Goal: Information Seeking & Learning: Learn about a topic

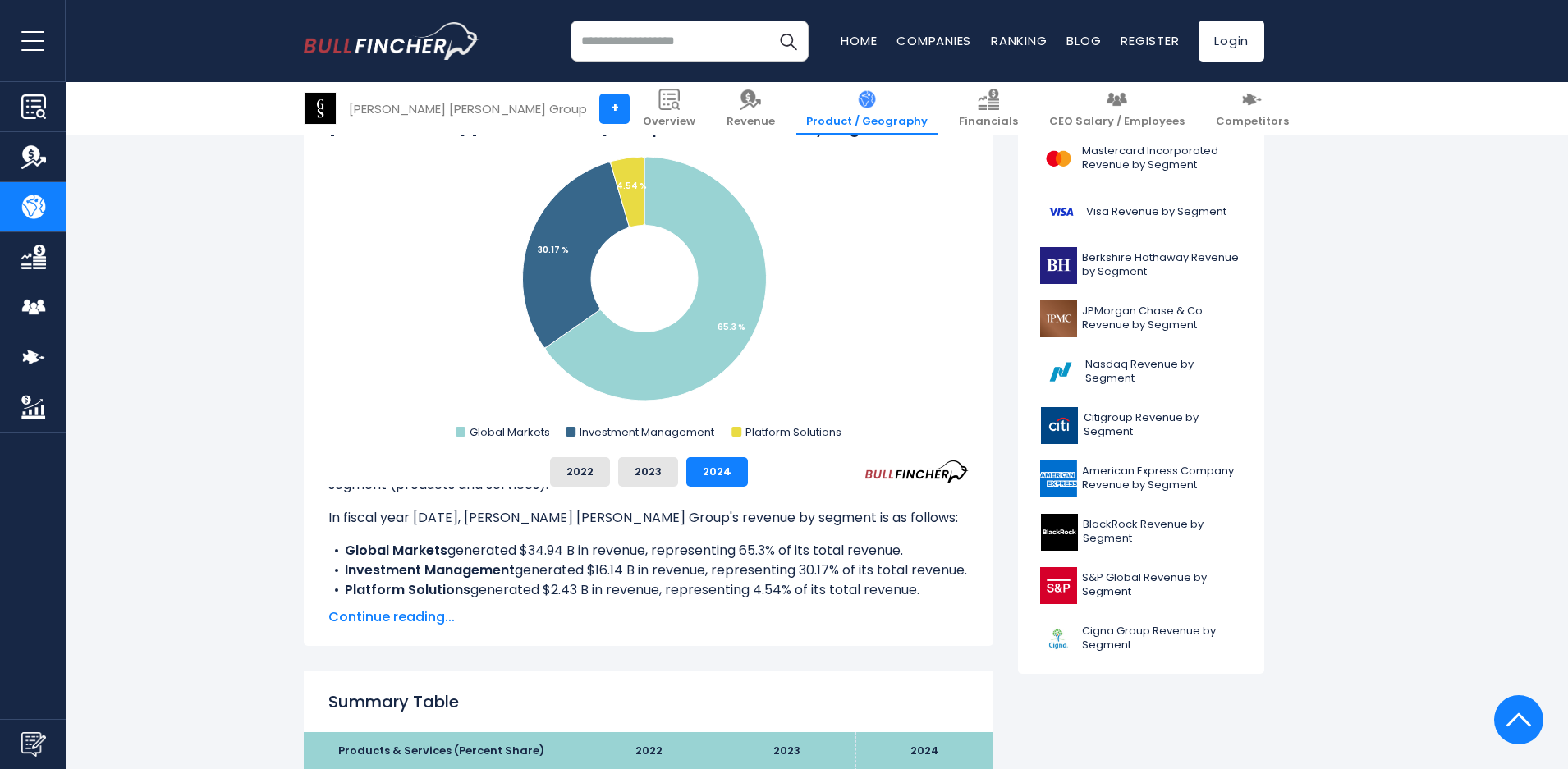
scroll to position [470, 0]
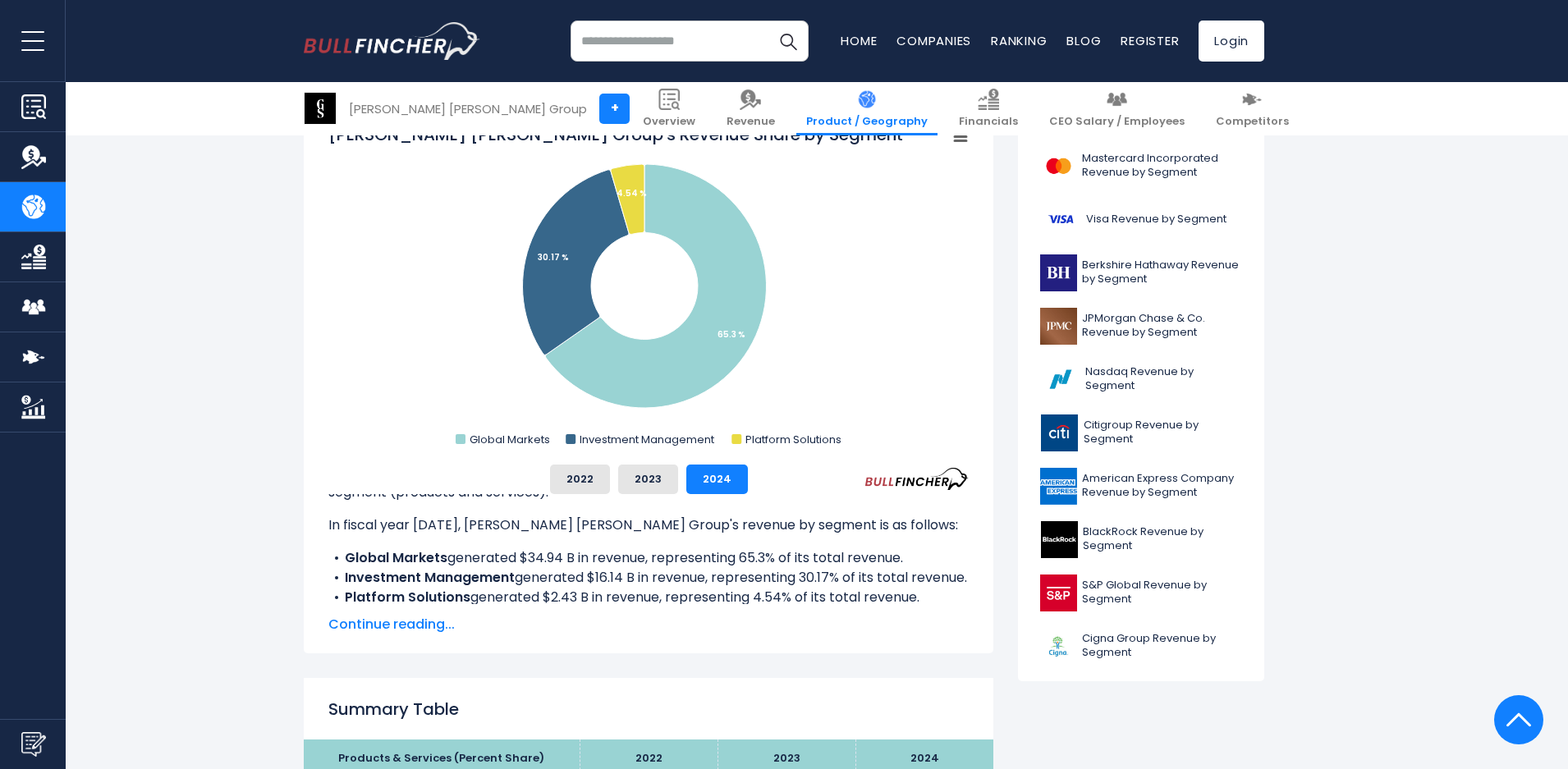
drag, startPoint x: 538, startPoint y: 578, endPoint x: 605, endPoint y: 604, distance: 71.9
click at [605, 587] on li "Investment Management generated $16.14 B in revenue, representing 30.17% of its…" at bounding box center [648, 577] width 640 height 20
drag, startPoint x: 605, startPoint y: 604, endPoint x: 615, endPoint y: 595, distance: 13.5
click at [615, 587] on li "Investment Management generated $16.14 B in revenue, representing 30.17% of its…" at bounding box center [648, 577] width 640 height 20
click at [433, 628] on span "Continue reading..." at bounding box center [648, 625] width 640 height 20
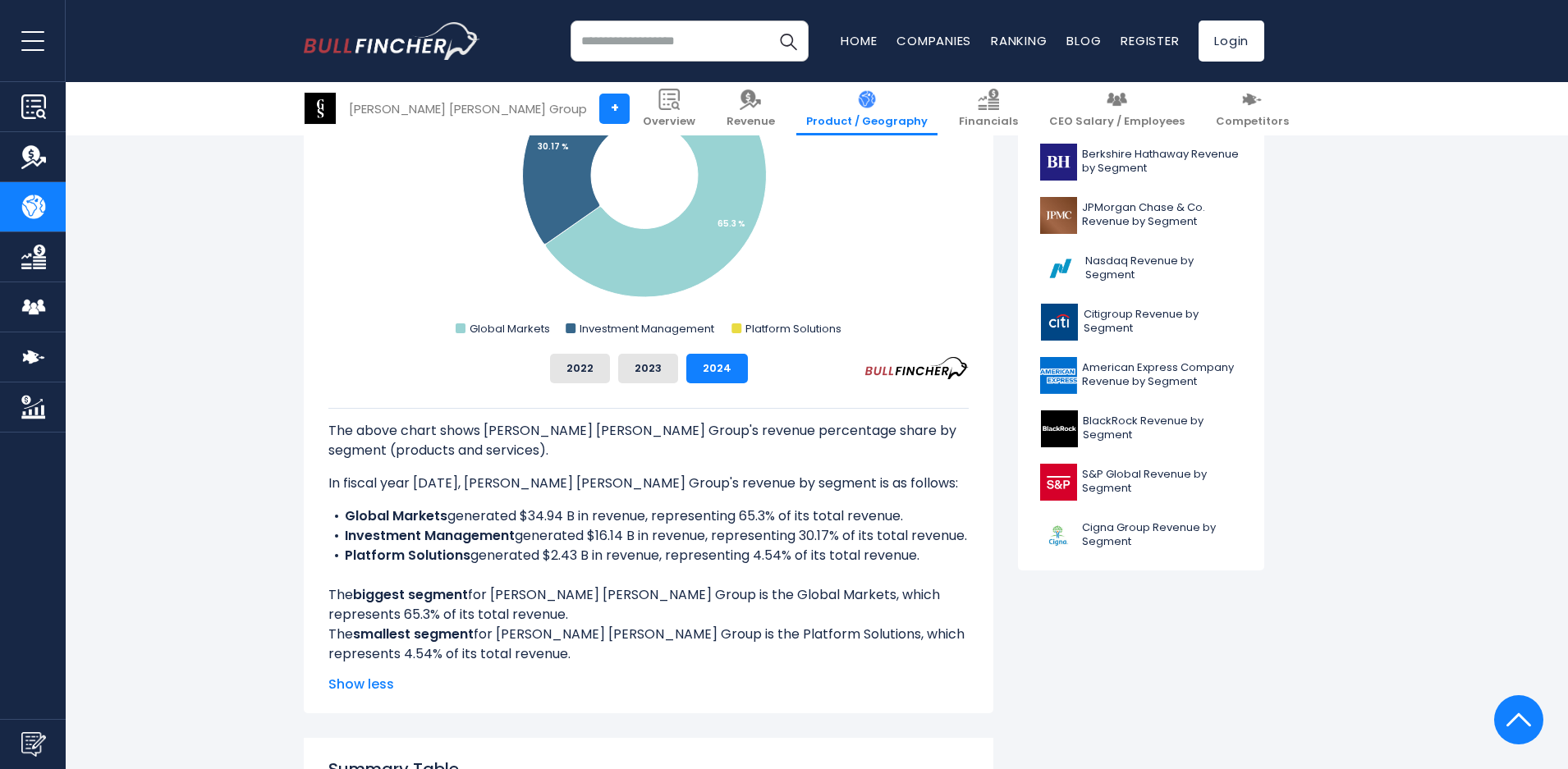
scroll to position [634, 0]
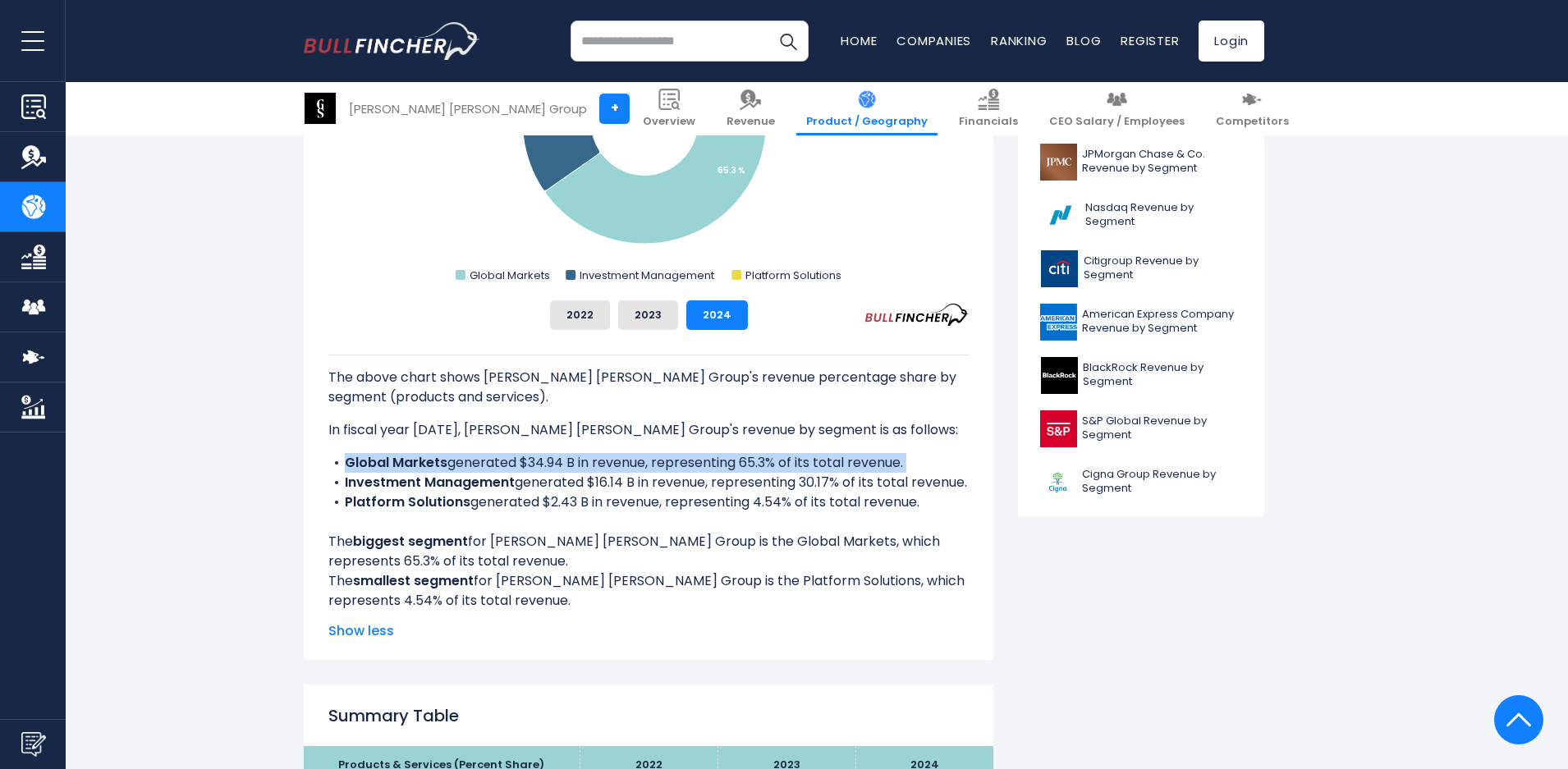
drag, startPoint x: 344, startPoint y: 481, endPoint x: 954, endPoint y: 533, distance: 612.2
click at [954, 533] on div "The above chart shows [PERSON_NAME] [PERSON_NAME] Group's revenue percentage sh…" at bounding box center [648, 482] width 640 height 256
copy li "Global Markets generated $34.94 B in revenue, representing 65.3% of its total r…"
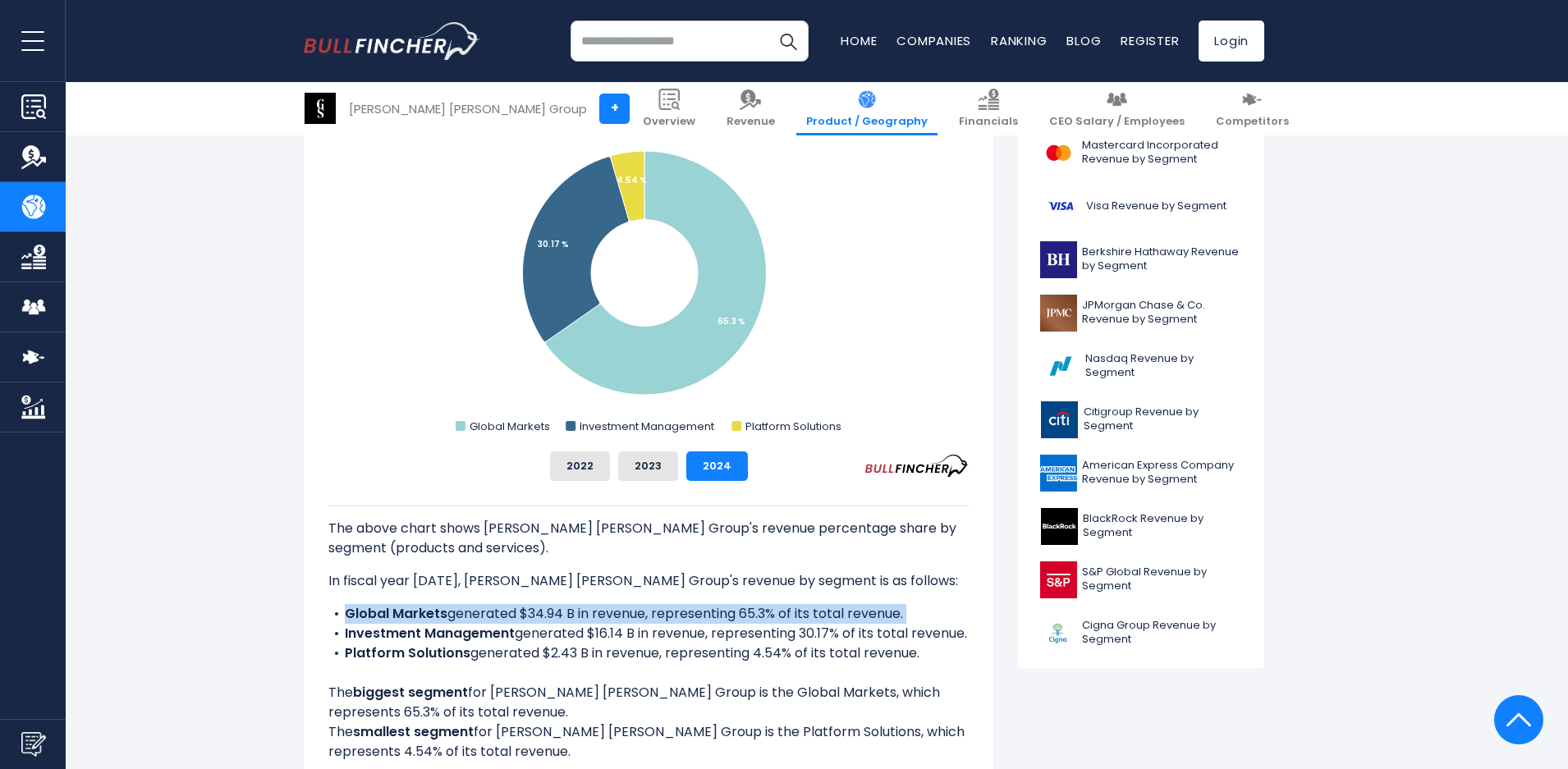
scroll to position [306, 0]
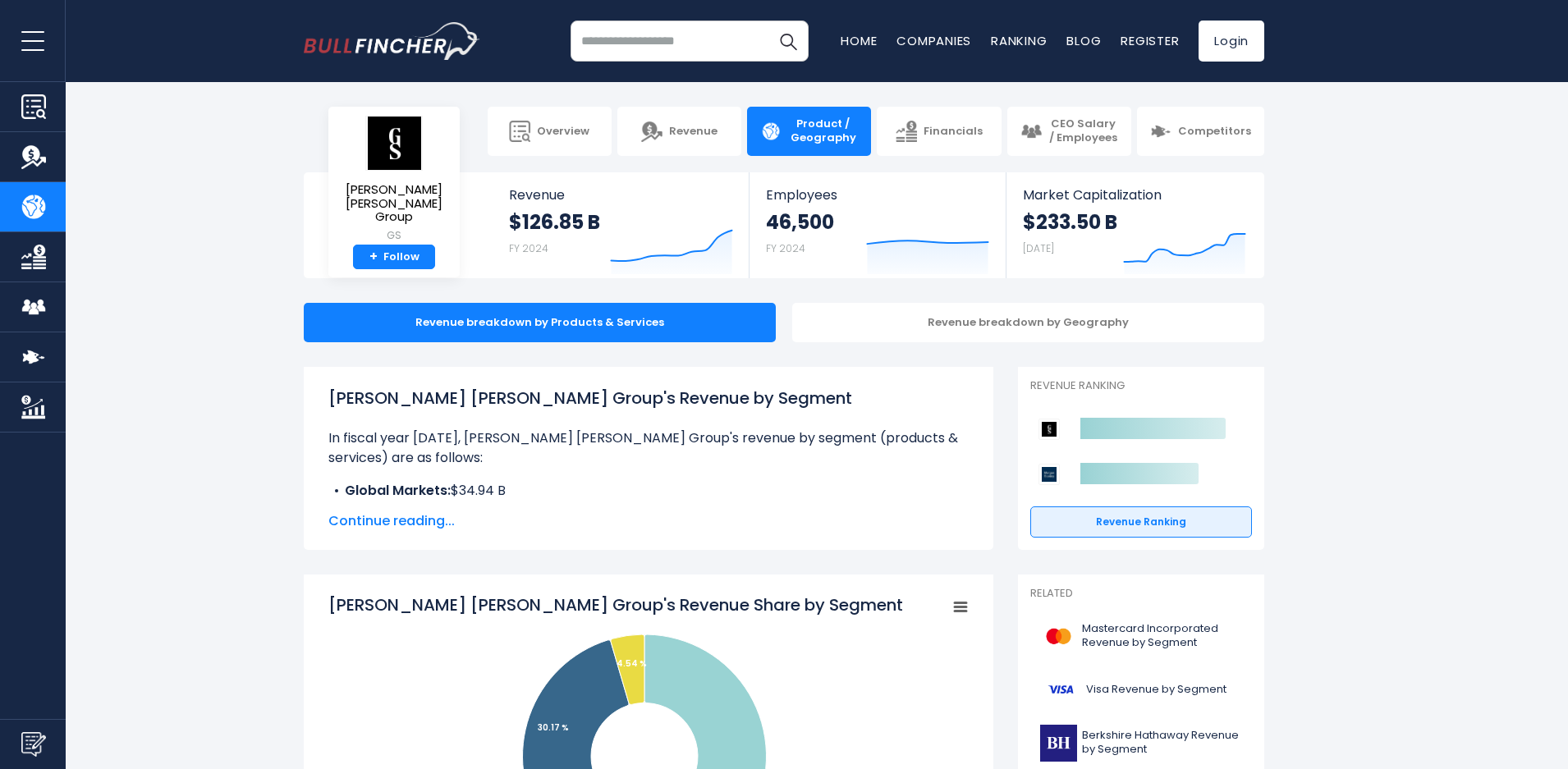
click at [405, 520] on span "Continue reading..." at bounding box center [648, 521] width 640 height 20
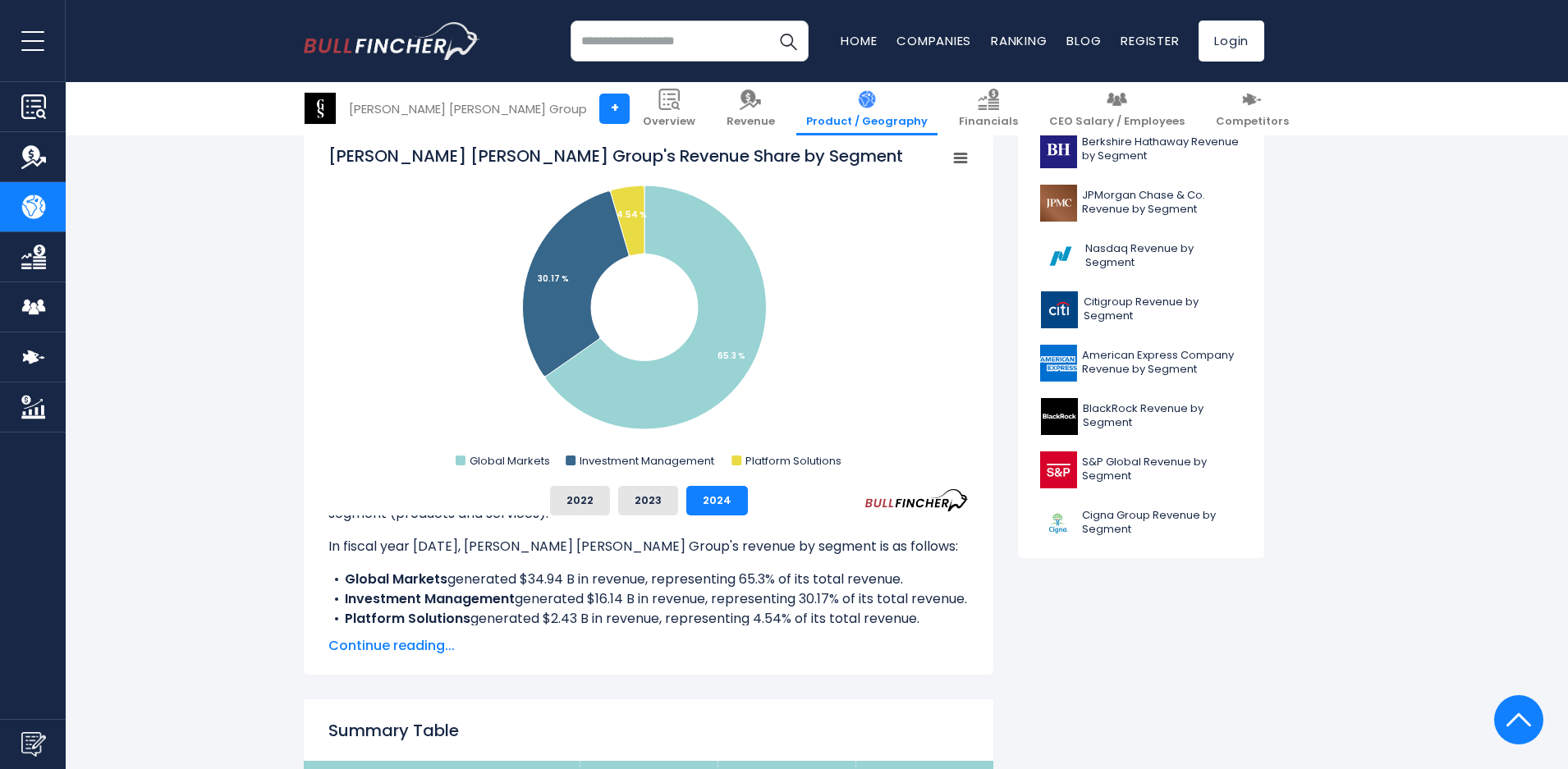
scroll to position [657, 0]
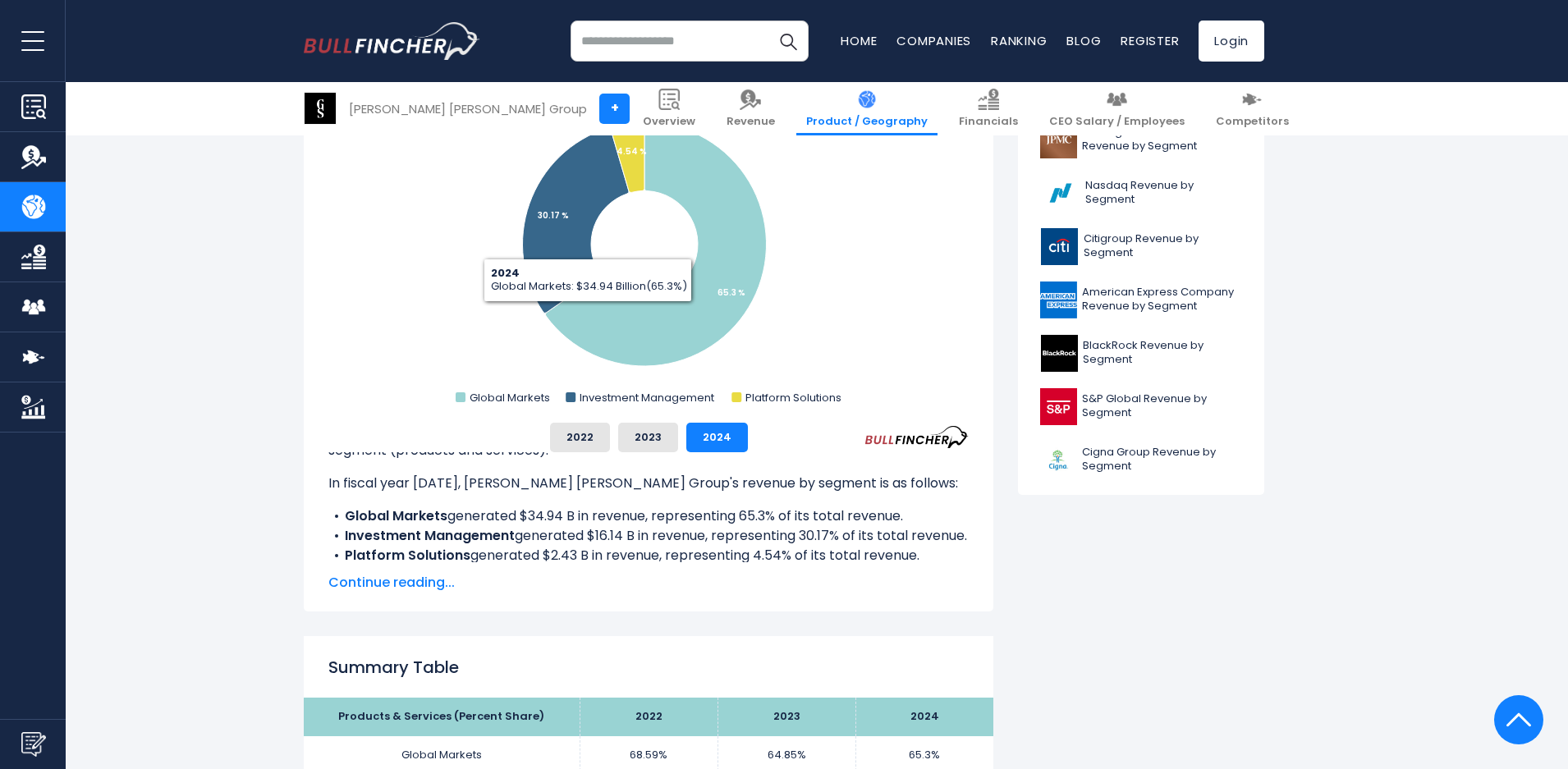
click at [392, 581] on span "Continue reading..." at bounding box center [648, 583] width 640 height 20
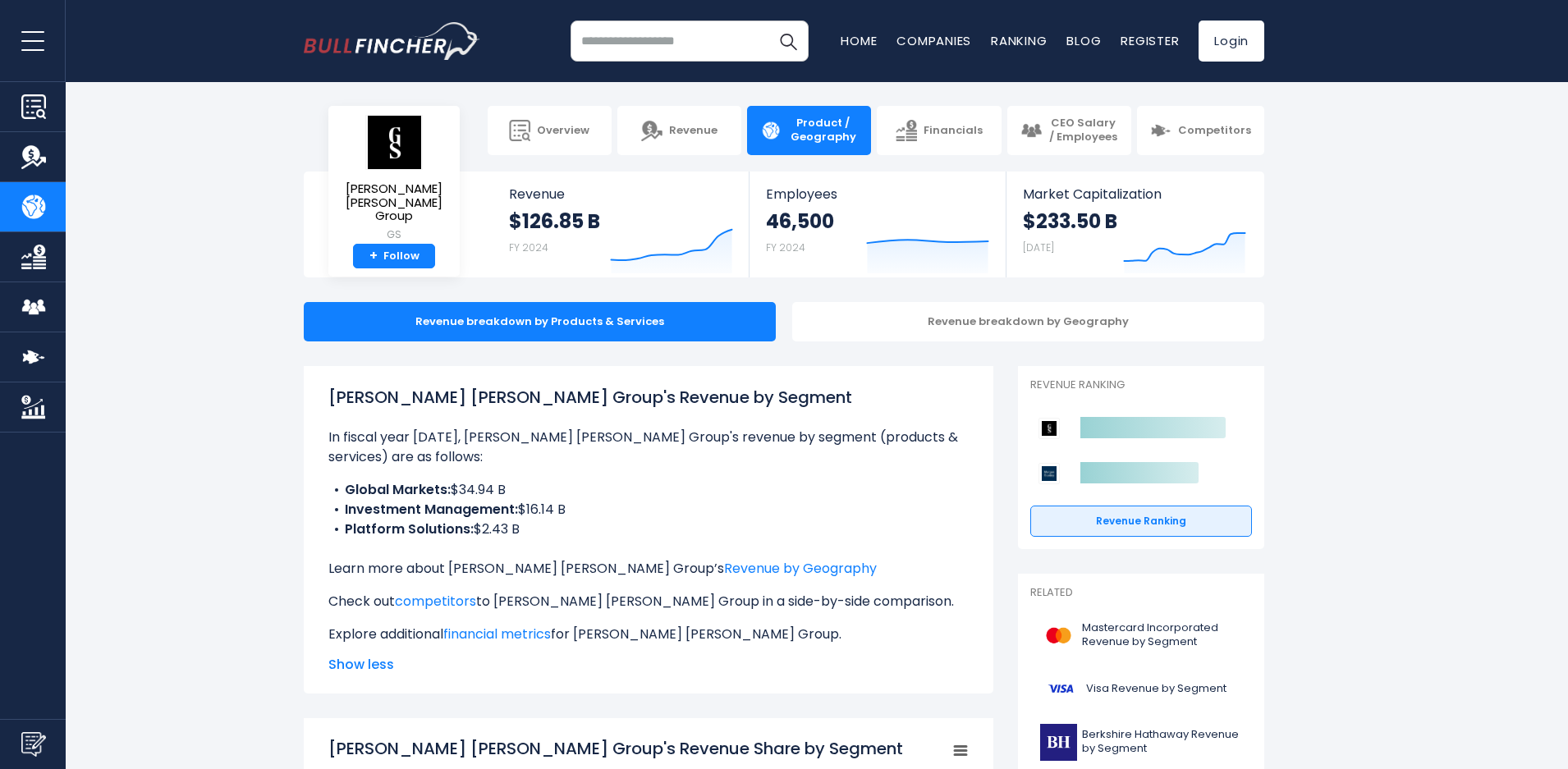
scroll to position [0, 0]
